Goal: Navigation & Orientation: Find specific page/section

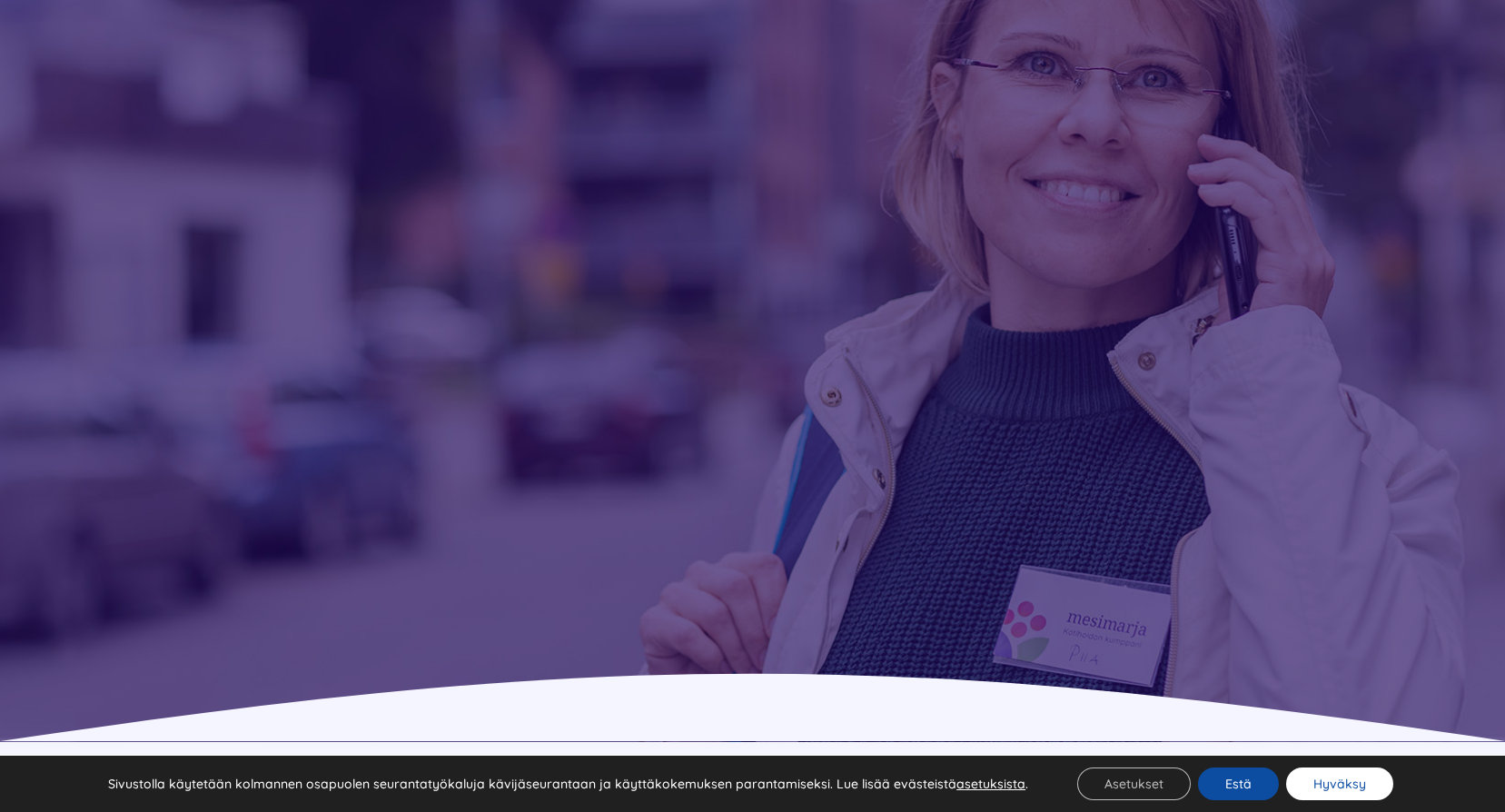
click at [1359, 779] on button "Hyväksy" at bounding box center [1340, 784] width 108 height 33
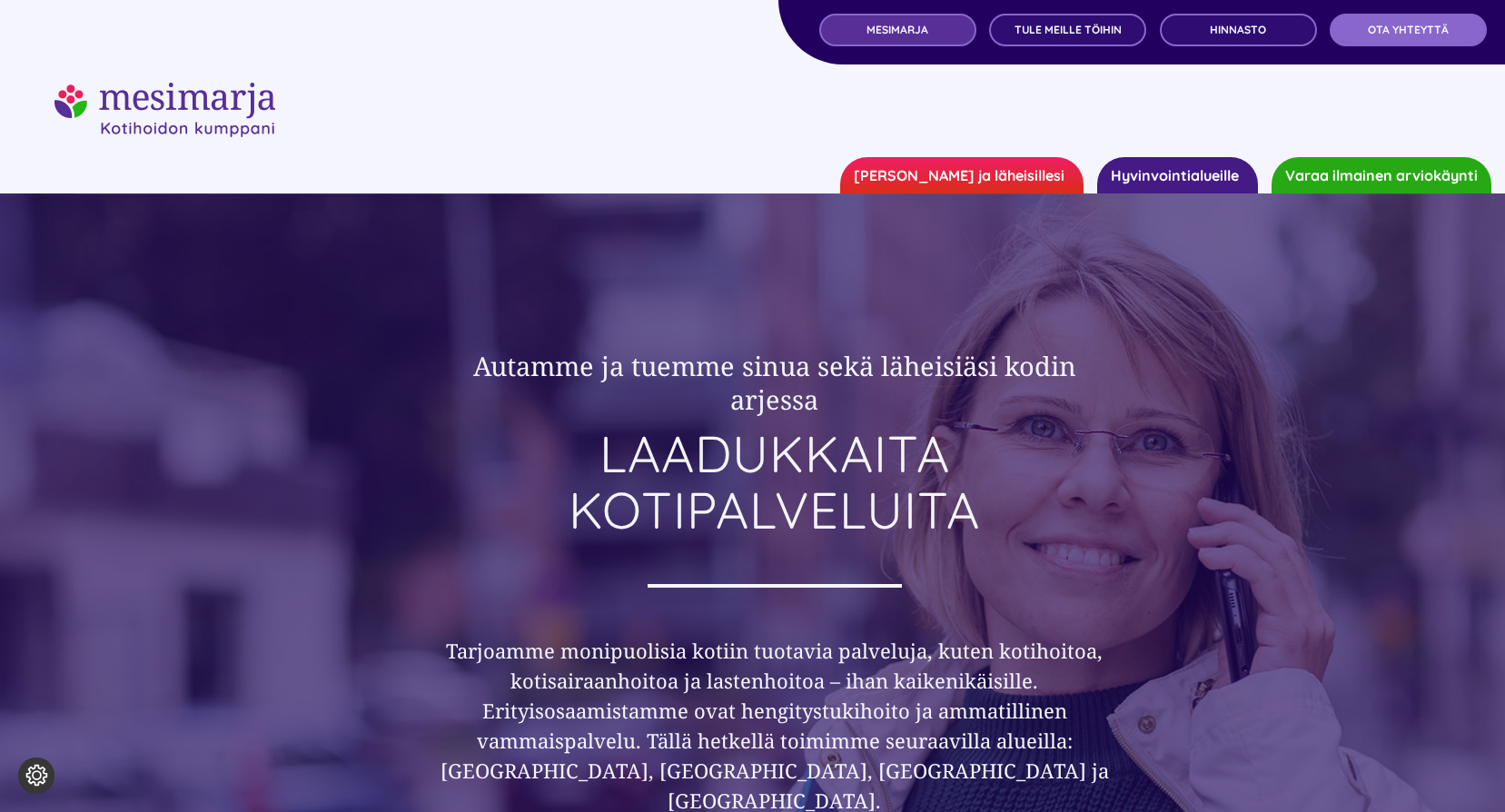
click at [903, 30] on span "MESIMARJA" at bounding box center [898, 30] width 62 height 13
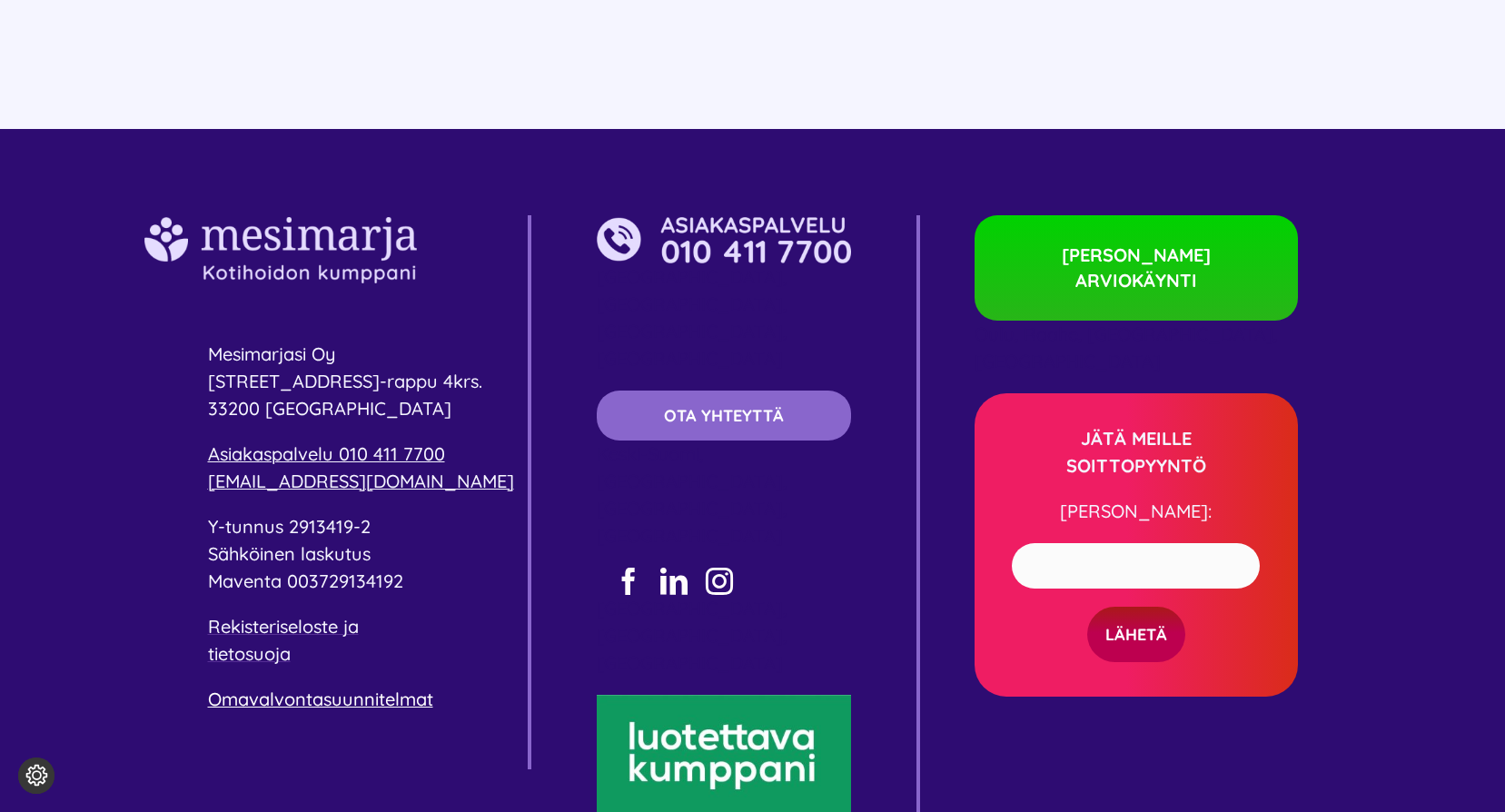
scroll to position [4992, 0]
